Goal: Task Accomplishment & Management: Use online tool/utility

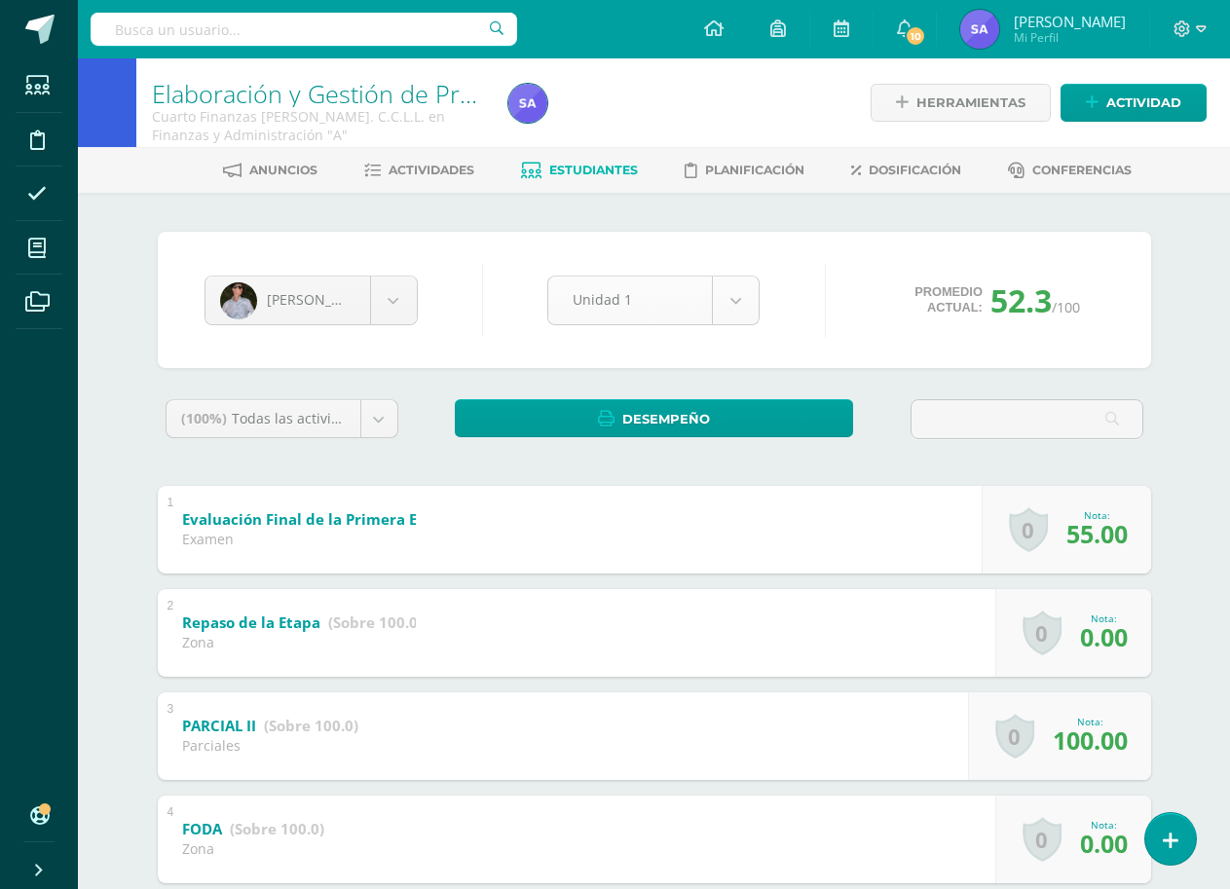
click at [736, 309] on body "Estudiantes Disciplina Asistencia Mis cursos Archivos Soporte Ayuda Reportar un…" at bounding box center [615, 812] width 1230 height 1625
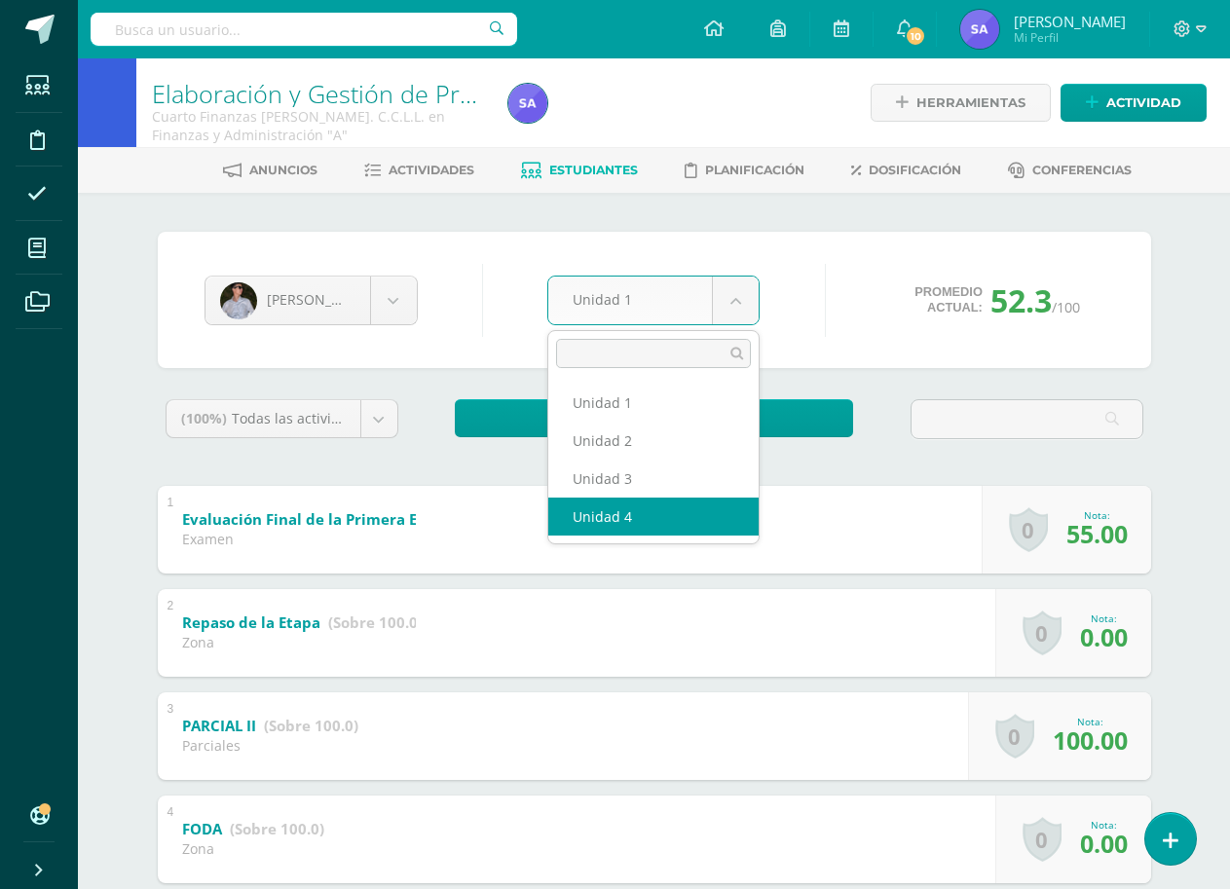
select select "Unidad 4"
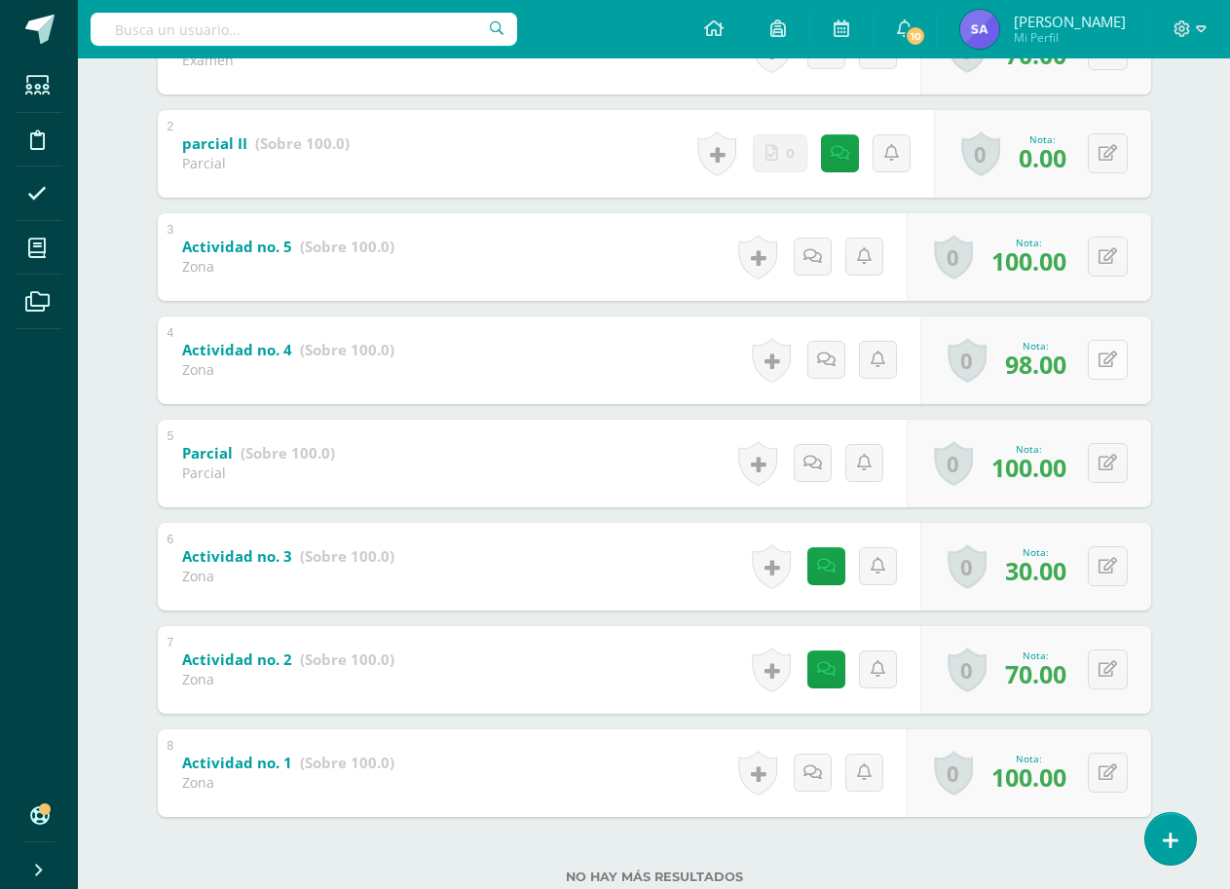
scroll to position [536, 0]
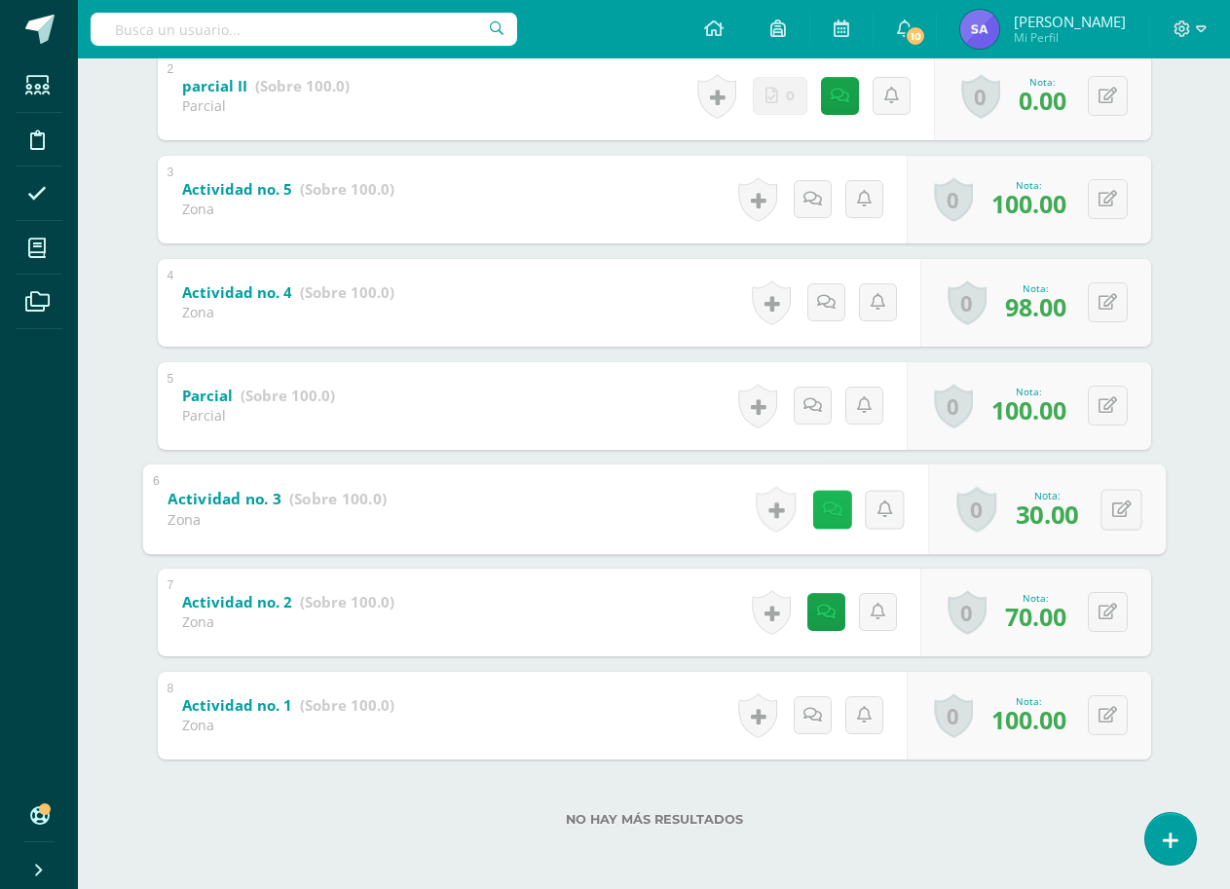
click at [823, 511] on icon at bounding box center [831, 508] width 19 height 17
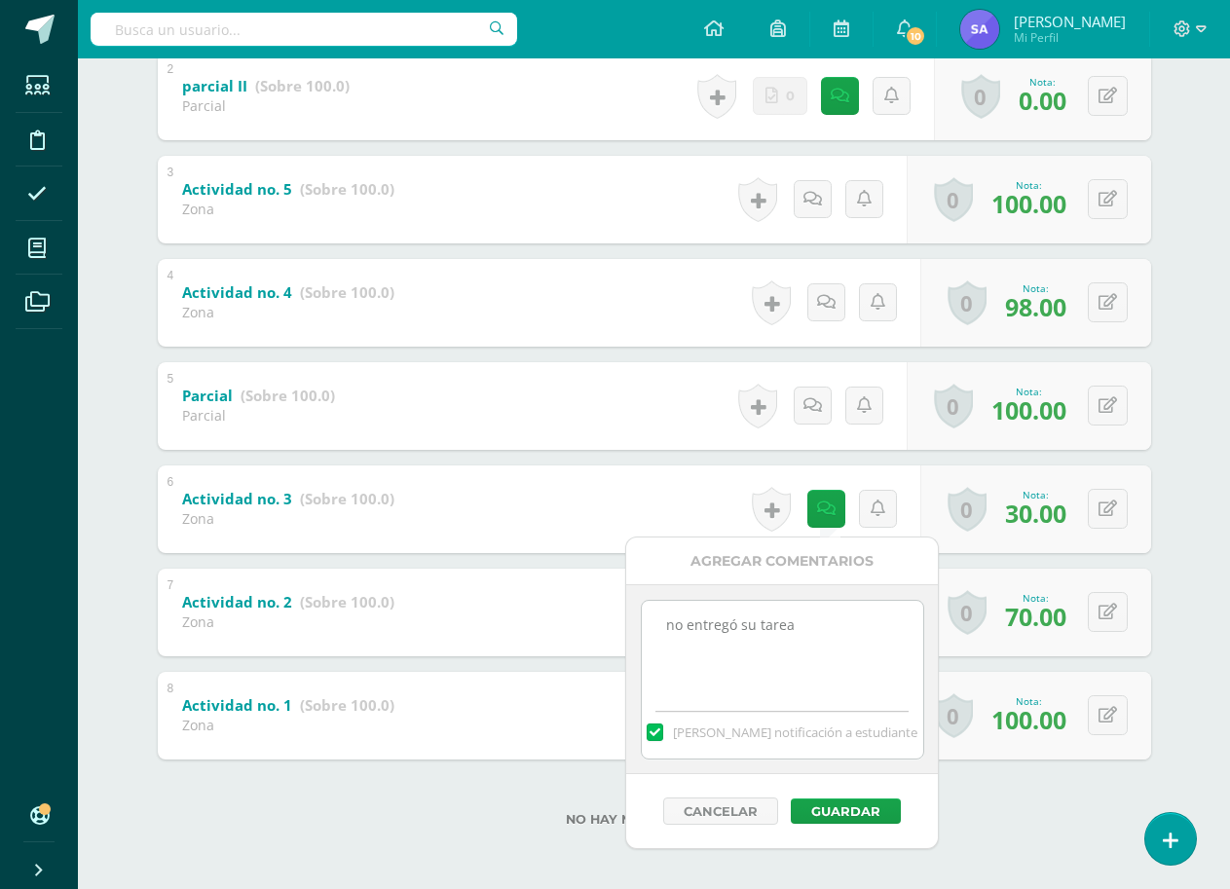
drag, startPoint x: 833, startPoint y: 618, endPoint x: 644, endPoint y: 619, distance: 189.8
click at [644, 619] on textarea "no entregó su tarea" at bounding box center [782, 649] width 281 height 97
click at [1092, 503] on button at bounding box center [1107, 509] width 40 height 40
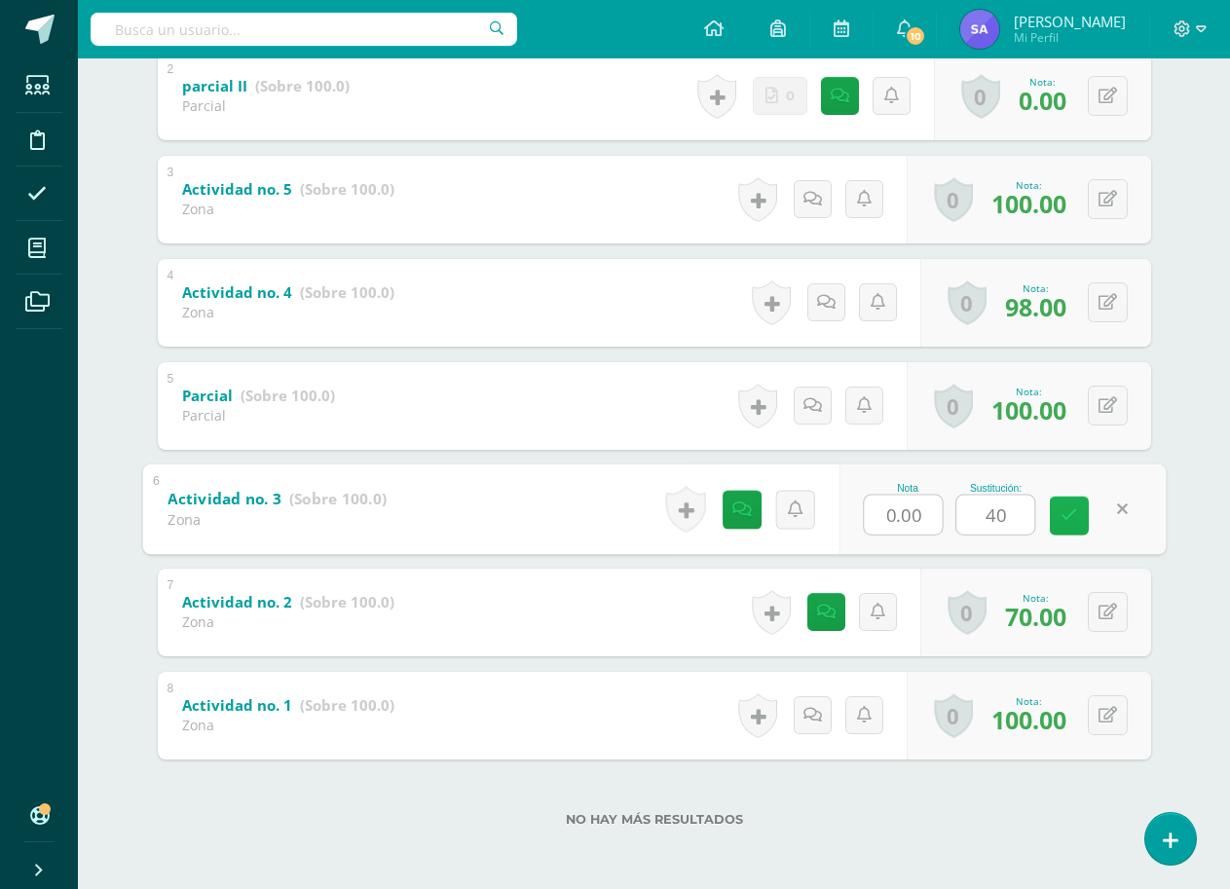
click at [1072, 515] on icon at bounding box center [1069, 515] width 18 height 17
click at [1105, 516] on button at bounding box center [1120, 509] width 41 height 41
type input "70"
click at [1070, 523] on icon at bounding box center [1069, 515] width 18 height 17
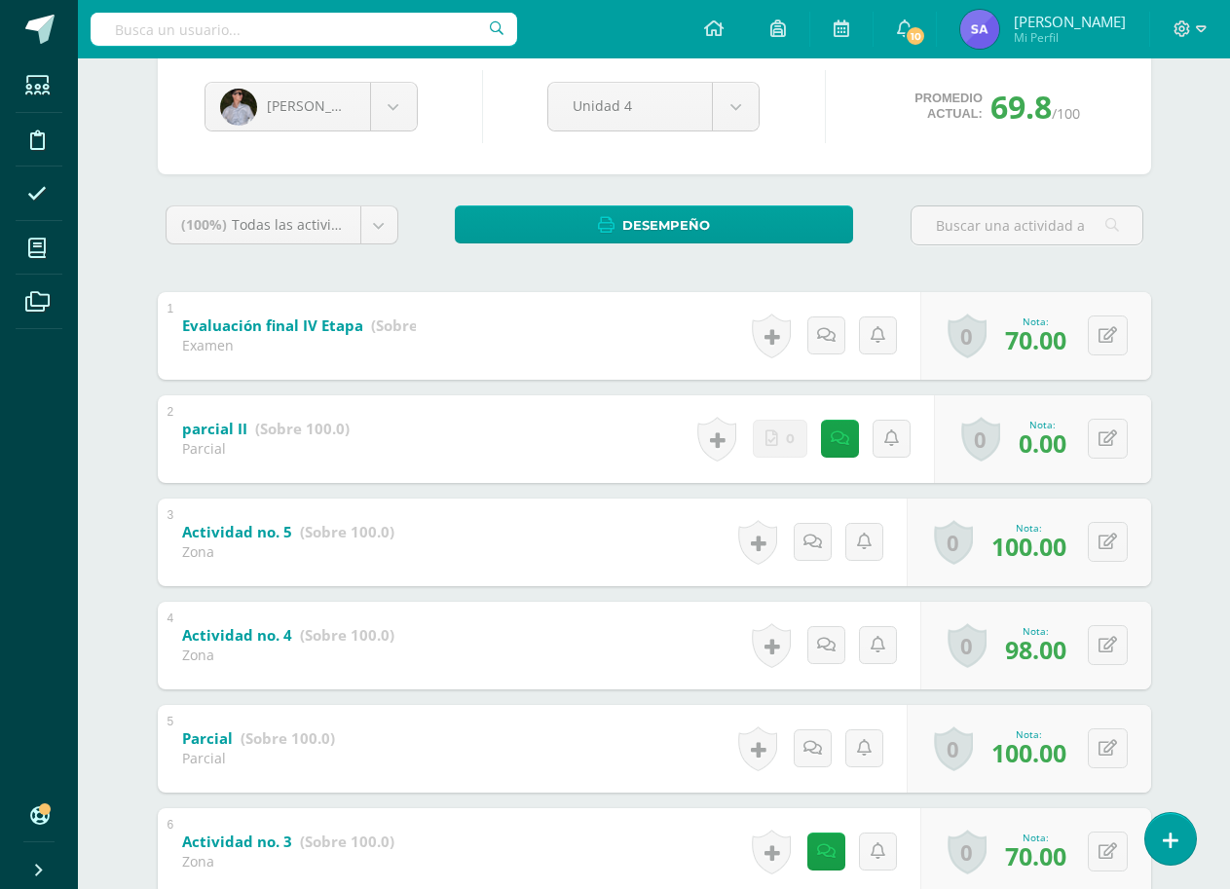
scroll to position [0, 0]
